Goal: Navigation & Orientation: Find specific page/section

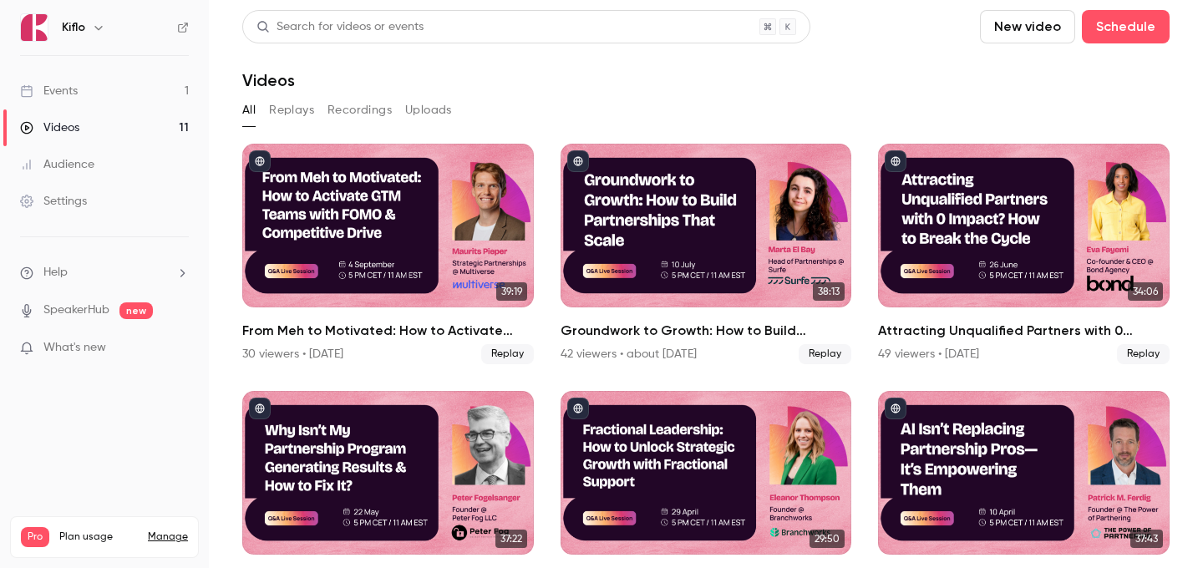
click at [102, 74] on link "Events 1" at bounding box center [104, 91] width 209 height 37
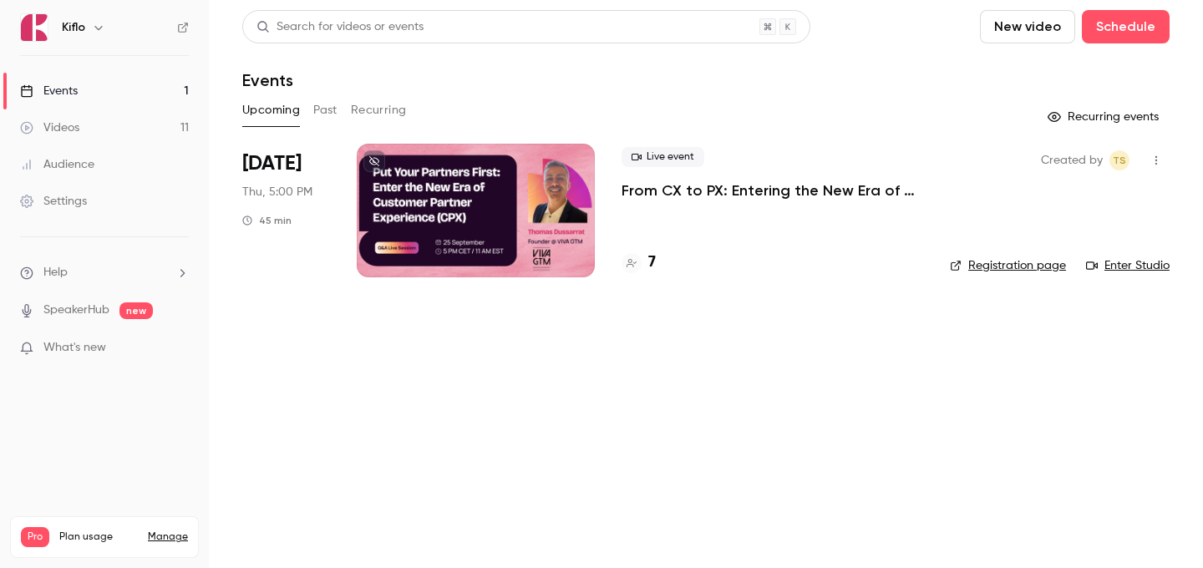
click at [124, 126] on link "Videos 11" at bounding box center [104, 127] width 209 height 37
